Goal: Information Seeking & Learning: Check status

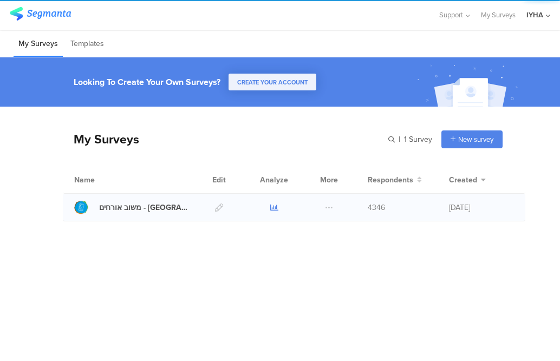
click at [273, 205] on icon at bounding box center [274, 208] width 8 height 8
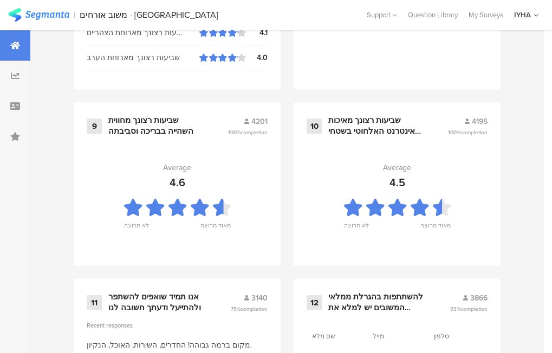
scroll to position [1258, 0]
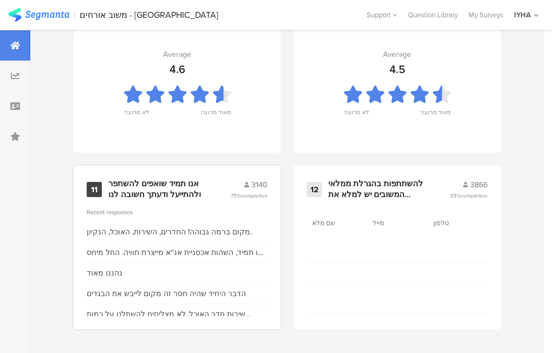
click at [145, 191] on div "אנו תמיד שואפים להשתפר ולהתייעל ודעתך חשובה לנו" at bounding box center [156, 189] width 96 height 21
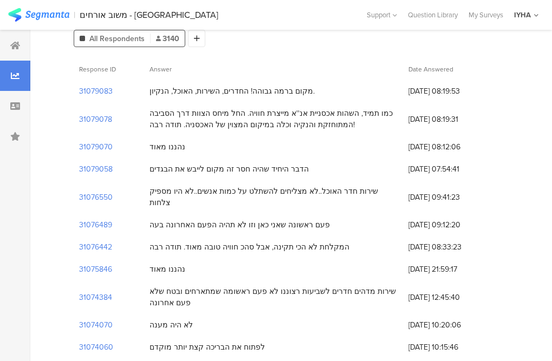
scroll to position [54, 0]
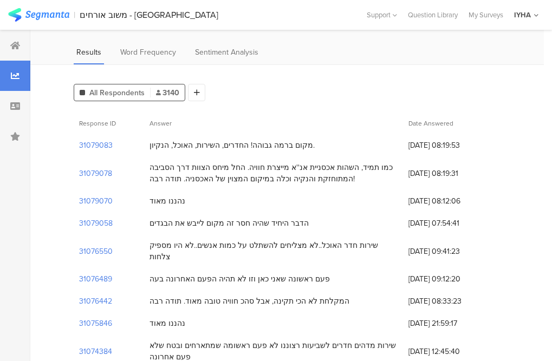
click at [244, 204] on div "נהננו מאוד" at bounding box center [273, 201] width 259 height 22
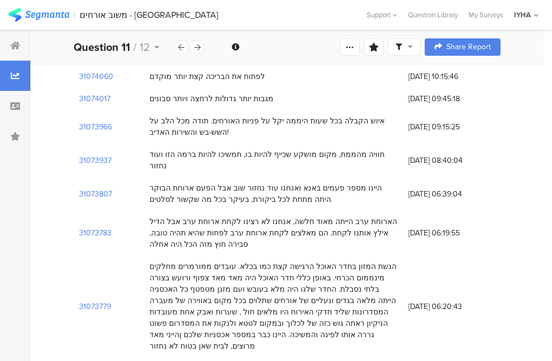
scroll to position [433, 0]
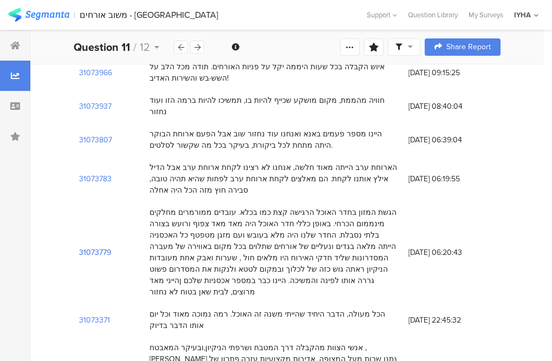
click at [96, 247] on section "31073779" at bounding box center [95, 252] width 32 height 11
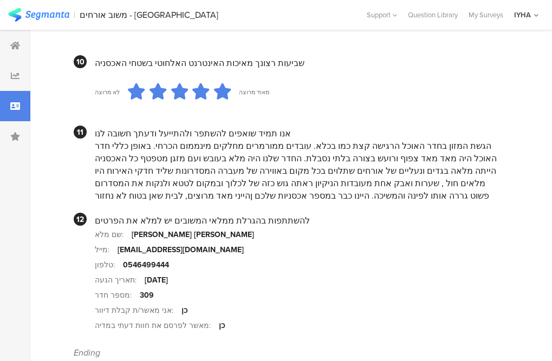
scroll to position [1124, 0]
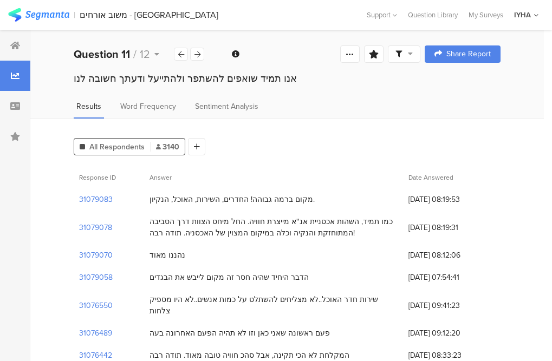
scroll to position [54, 0]
